Goal: Information Seeking & Learning: Learn about a topic

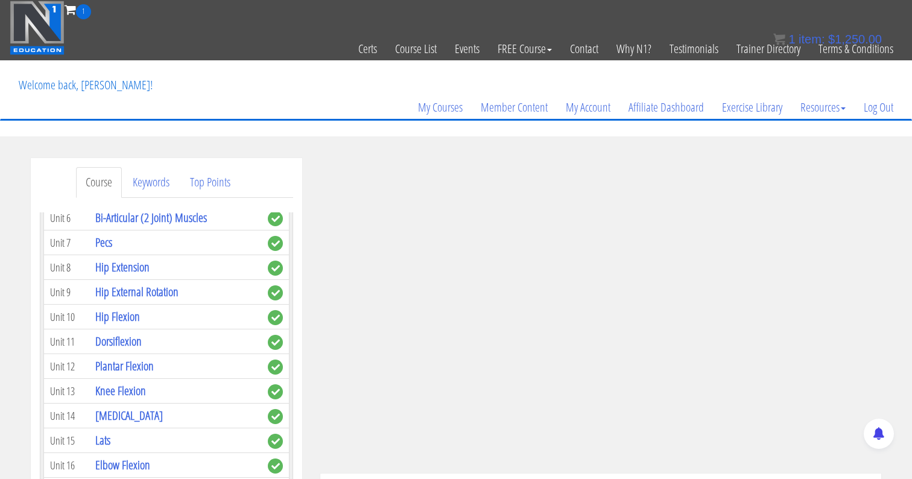
scroll to position [570, 0]
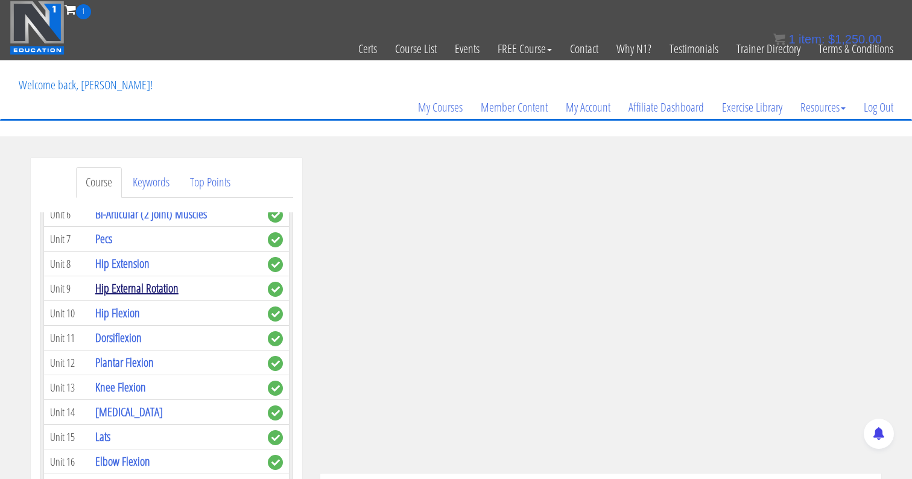
click at [126, 280] on link "Hip External Rotation" at bounding box center [136, 288] width 83 height 16
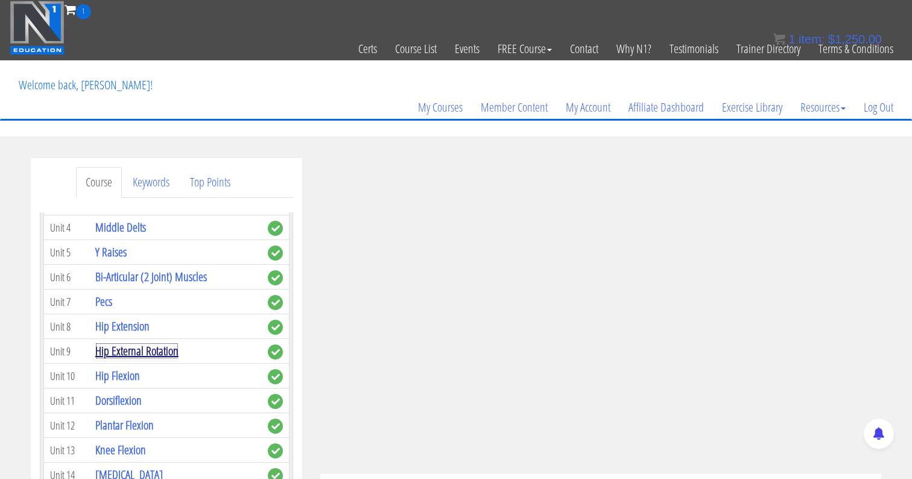
scroll to position [491, 0]
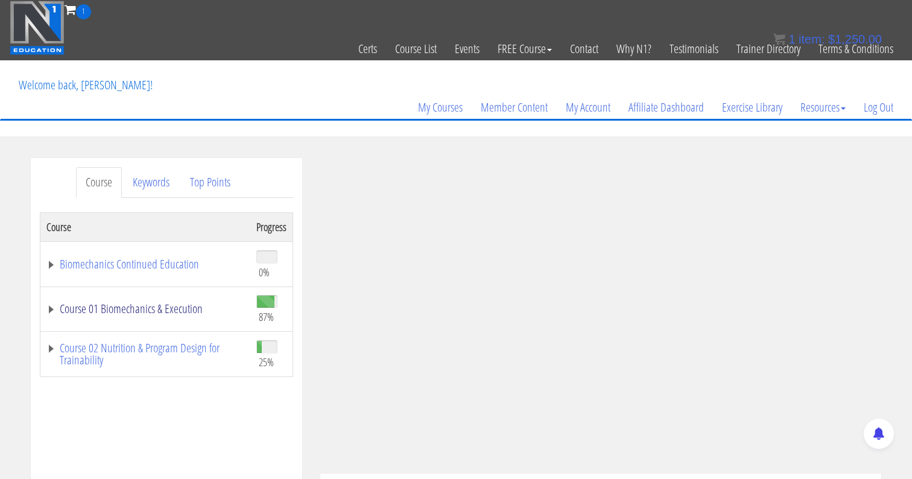
click at [90, 311] on link "Course 01 Biomechanics & Execution" at bounding box center [145, 309] width 198 height 12
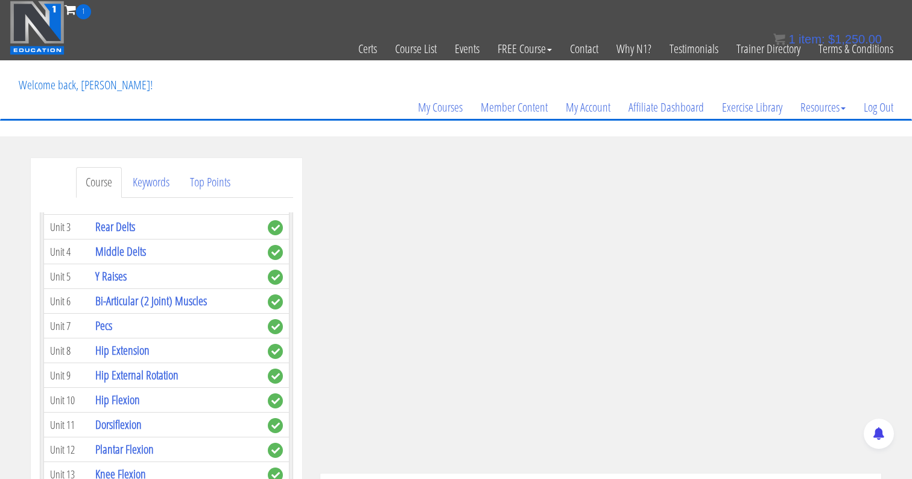
scroll to position [481, 0]
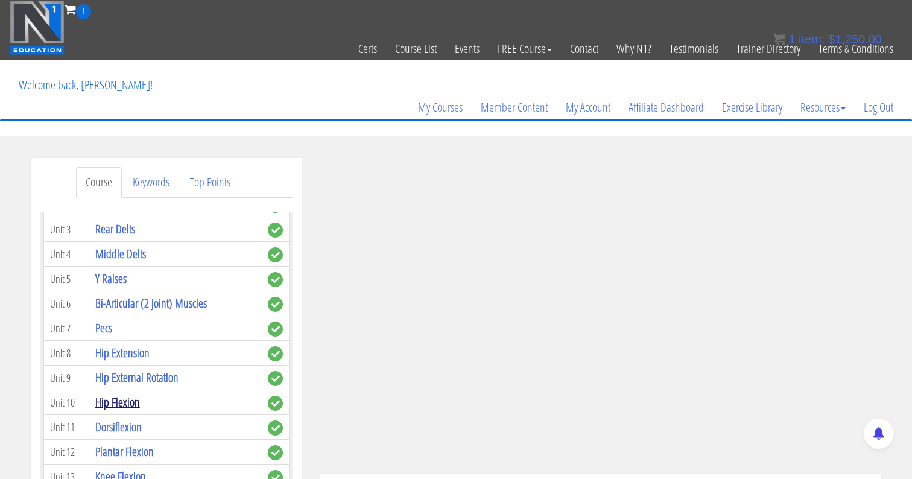
click at [112, 394] on link "Hip Flexion" at bounding box center [117, 402] width 45 height 16
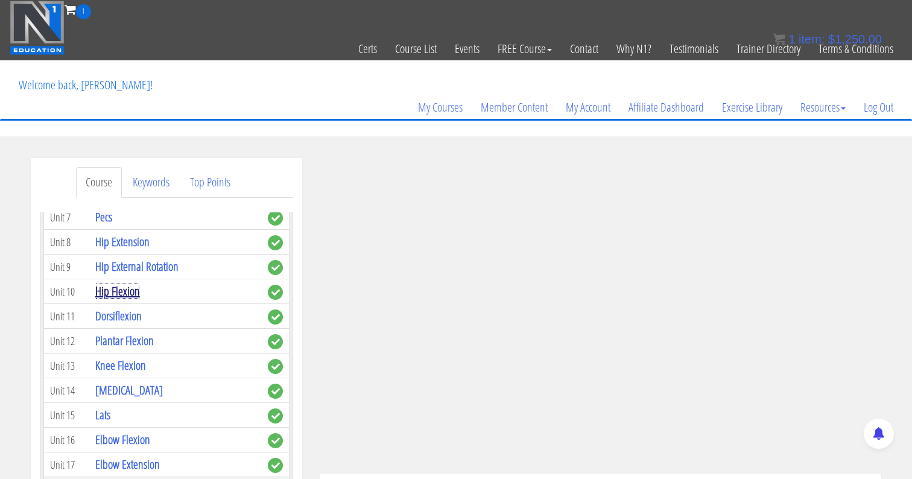
scroll to position [595, 0]
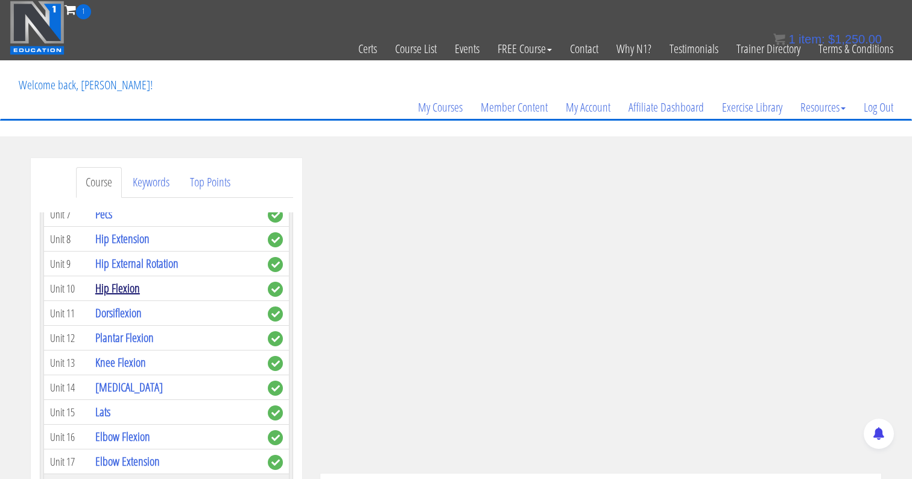
click at [136, 280] on link "Hip Flexion" at bounding box center [117, 288] width 45 height 16
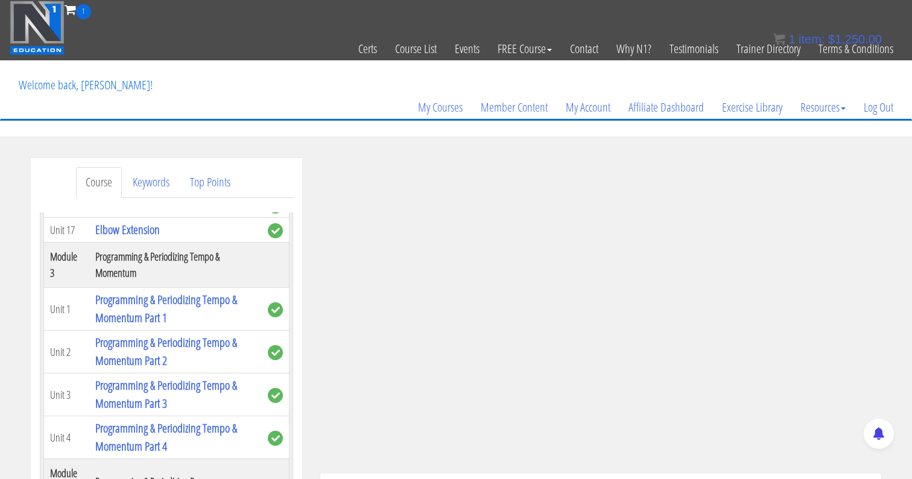
scroll to position [835, 0]
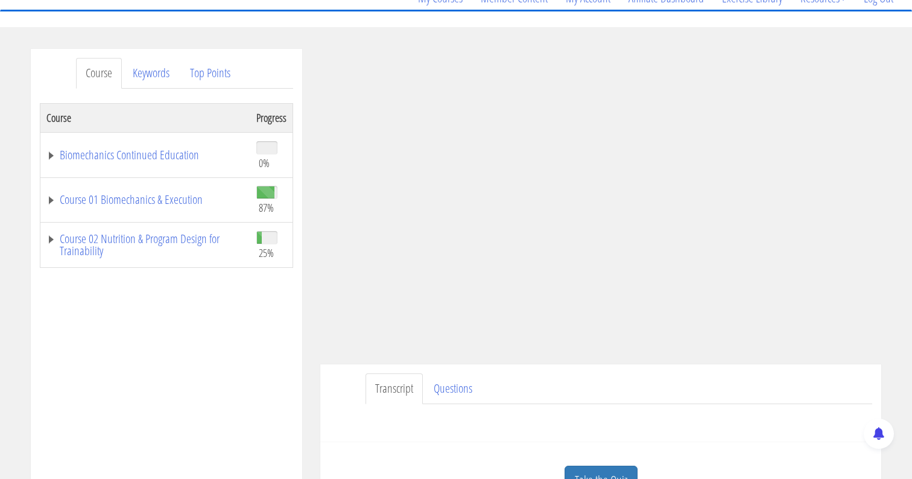
scroll to position [112, 0]
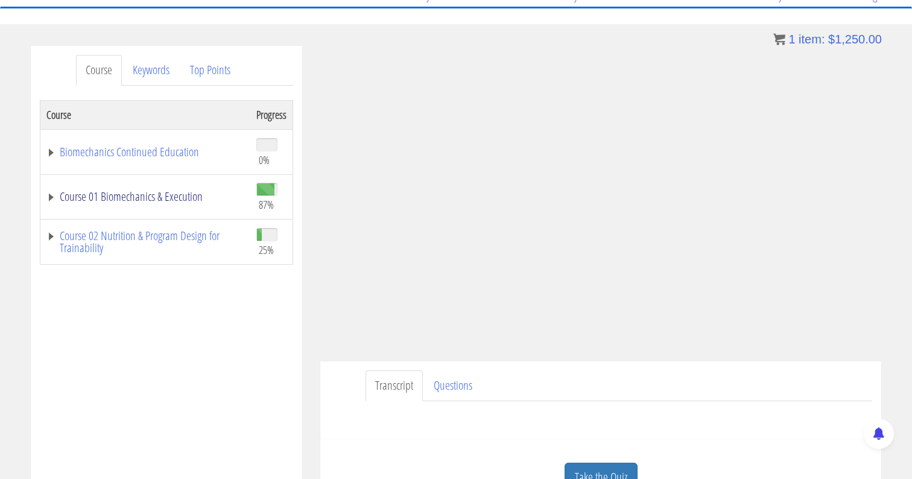
click at [95, 194] on link "Course 01 Biomechanics & Execution" at bounding box center [145, 197] width 198 height 12
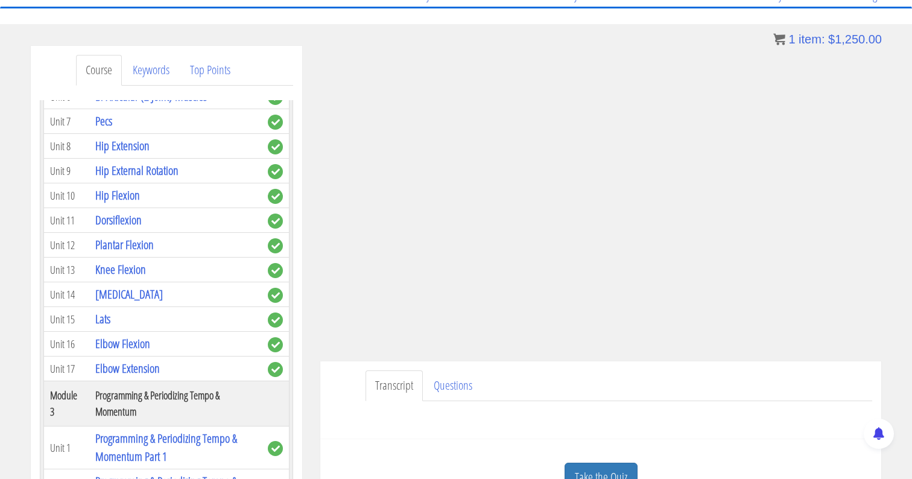
scroll to position [566, 0]
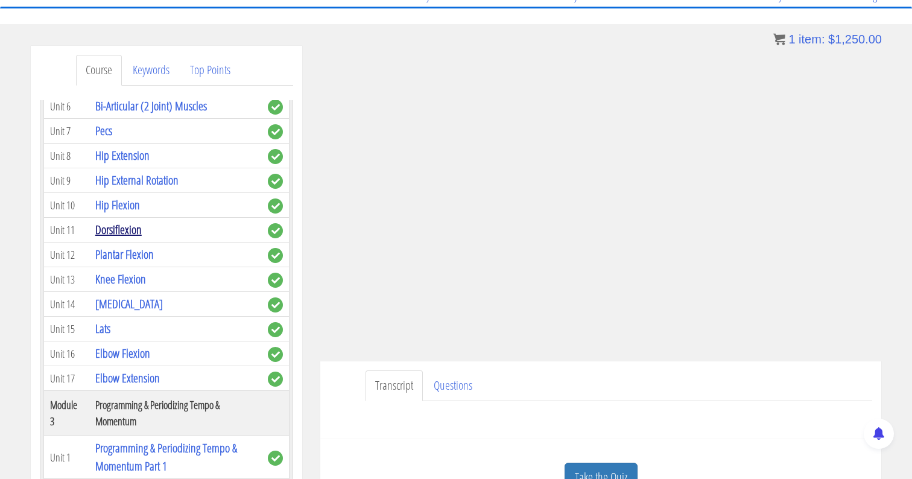
click at [116, 221] on link "Dorsiflexion" at bounding box center [118, 229] width 46 height 16
